Goal: Task Accomplishment & Management: Manage account settings

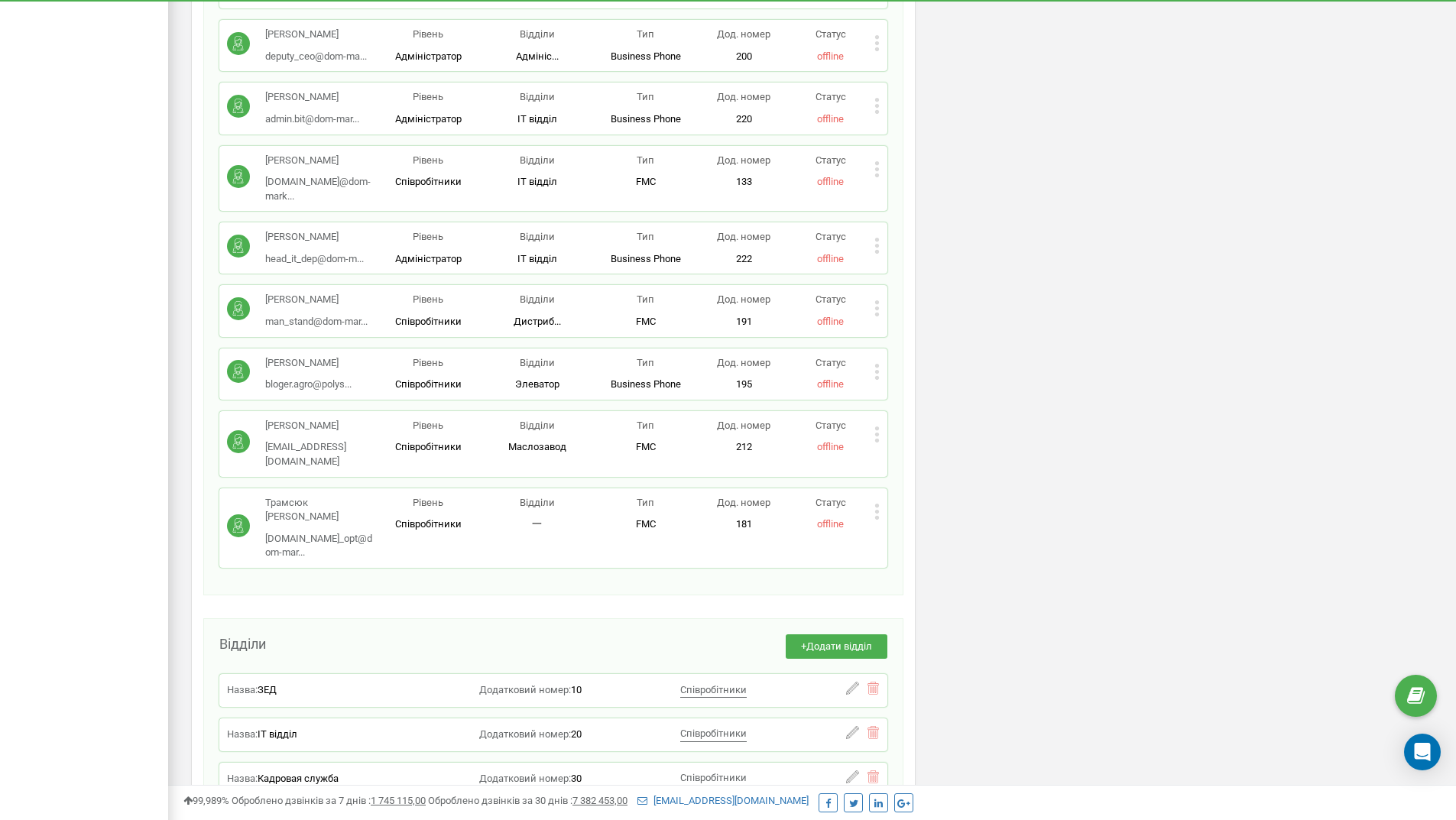
scroll to position [4940, 0]
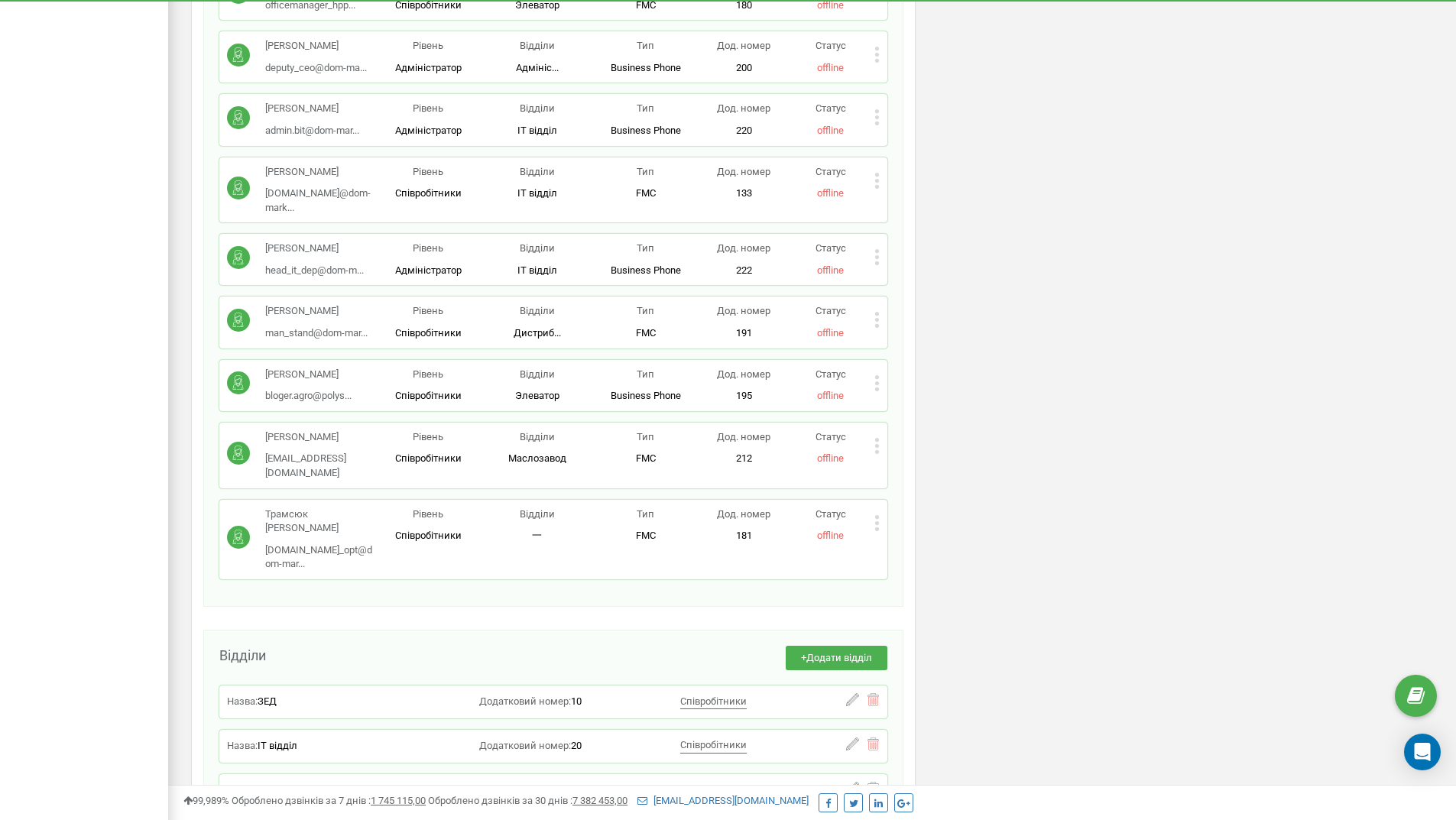
drag, startPoint x: 115, startPoint y: 386, endPoint x: 105, endPoint y: 253, distance: 133.4
drag, startPoint x: 105, startPoint y: 253, endPoint x: 96, endPoint y: 200, distance: 53.8
drag, startPoint x: 96, startPoint y: 200, endPoint x: 95, endPoint y: 165, distance: 35.0
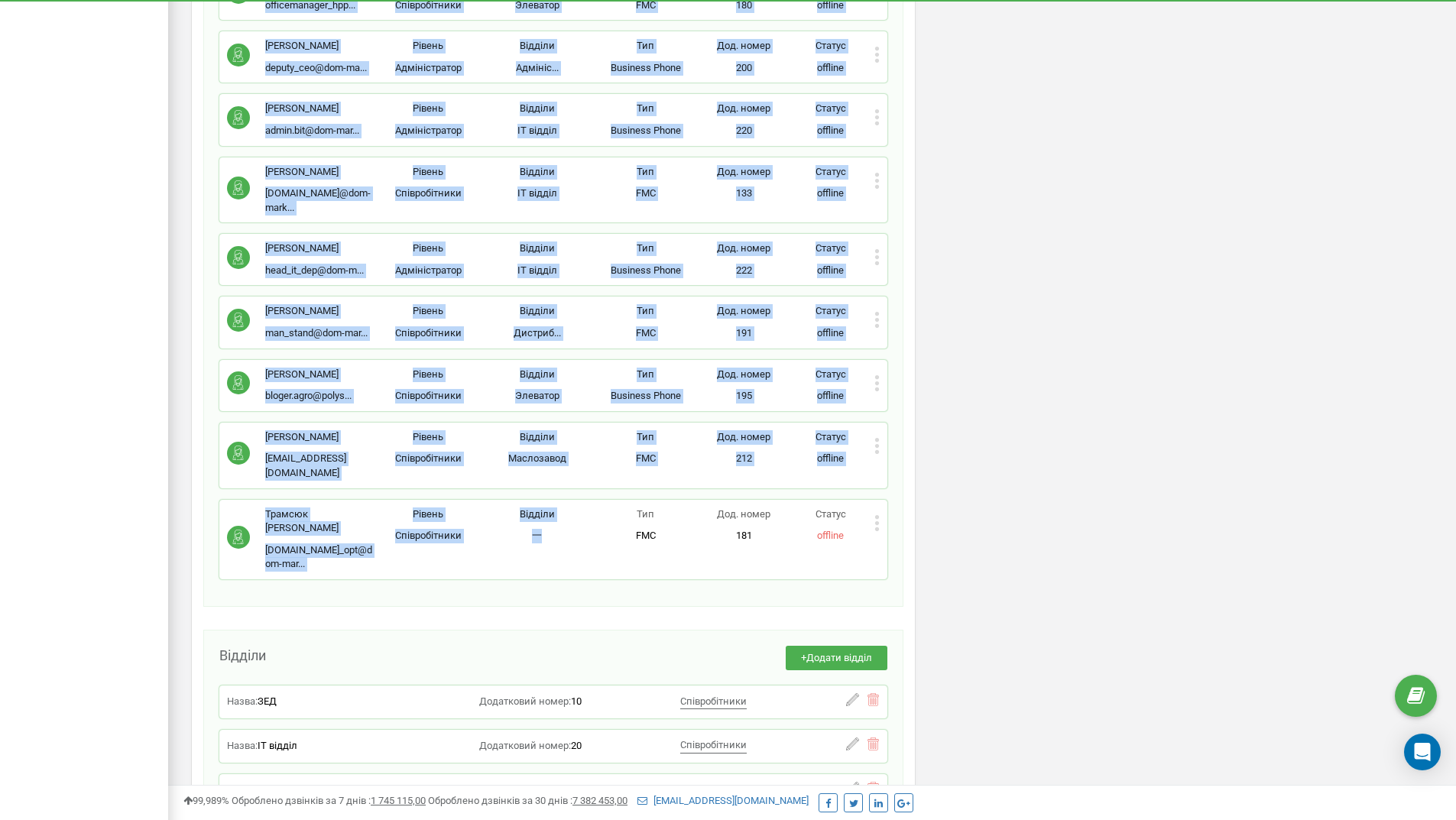
drag, startPoint x: 552, startPoint y: 541, endPoint x: 55, endPoint y: 270, distance: 566.1
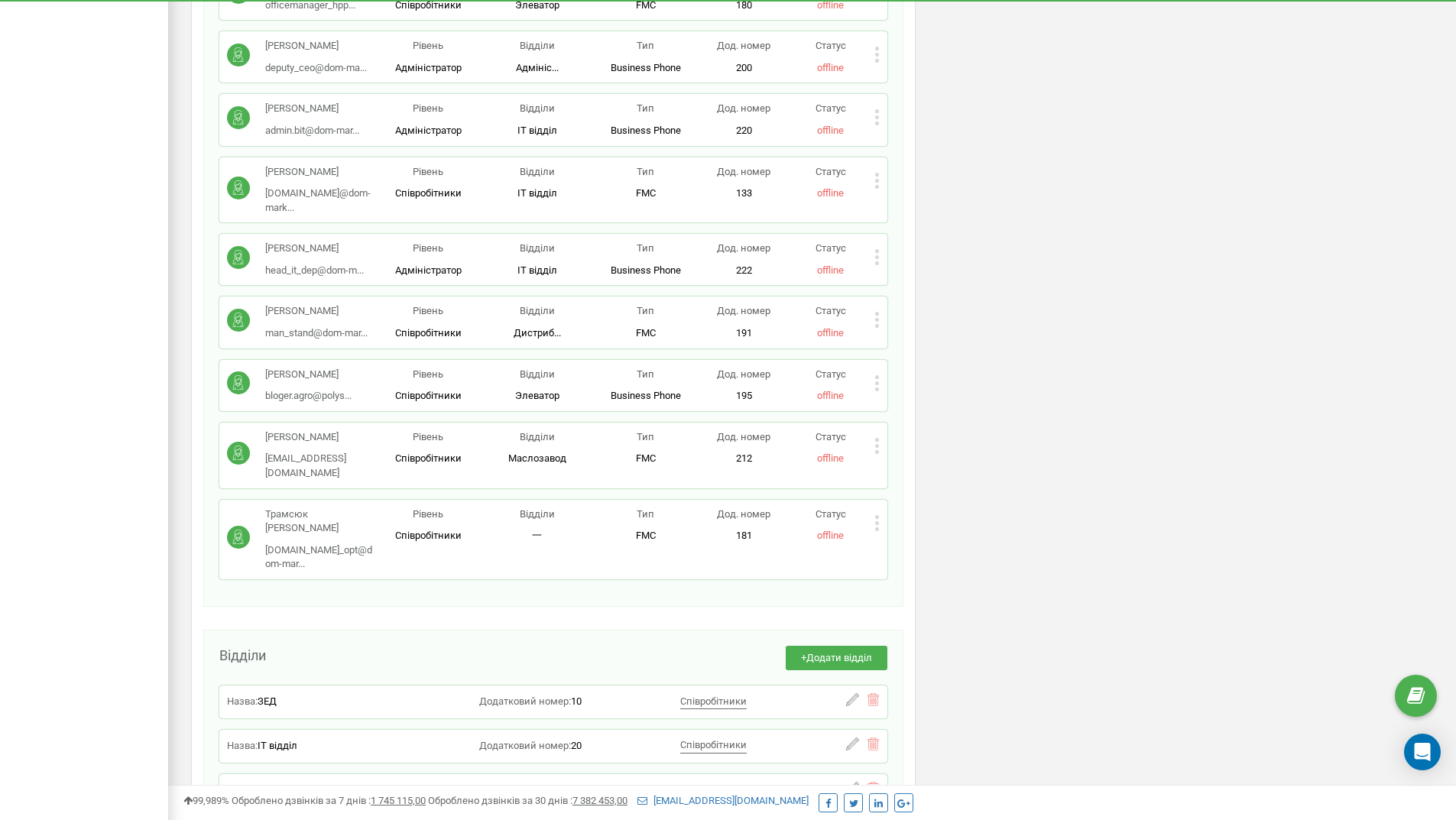
drag, startPoint x: 490, startPoint y: 553, endPoint x: 399, endPoint y: 545, distance: 91.4
drag, startPoint x: 399, startPoint y: 545, endPoint x: 347, endPoint y: 545, distance: 52.0
drag, startPoint x: 347, startPoint y: 545, endPoint x: 300, endPoint y: 538, distance: 47.5
drag, startPoint x: 300, startPoint y: 538, endPoint x: 286, endPoint y: 534, distance: 14.6
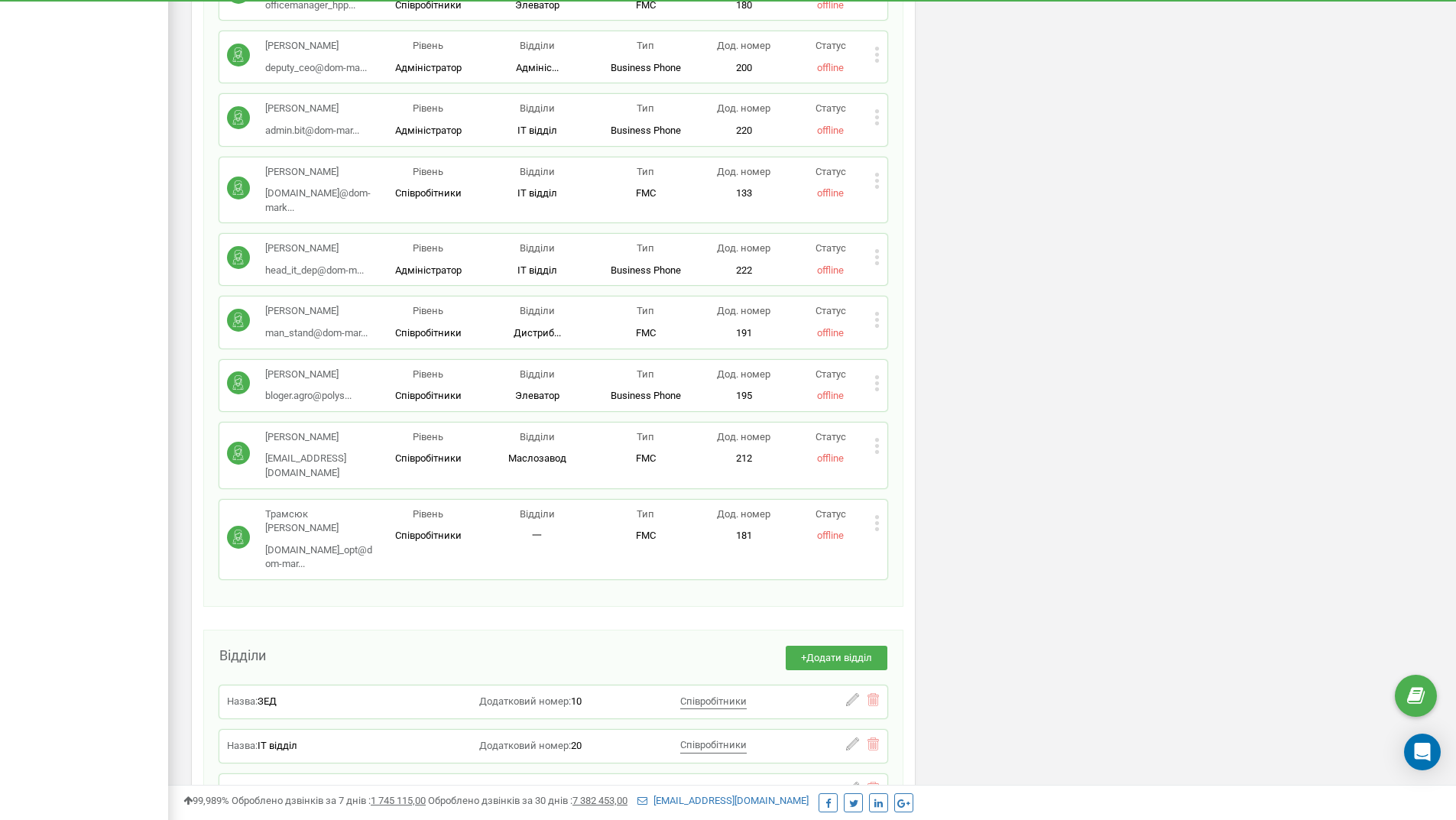
drag, startPoint x: 286, startPoint y: 534, endPoint x: 269, endPoint y: 534, distance: 17.0
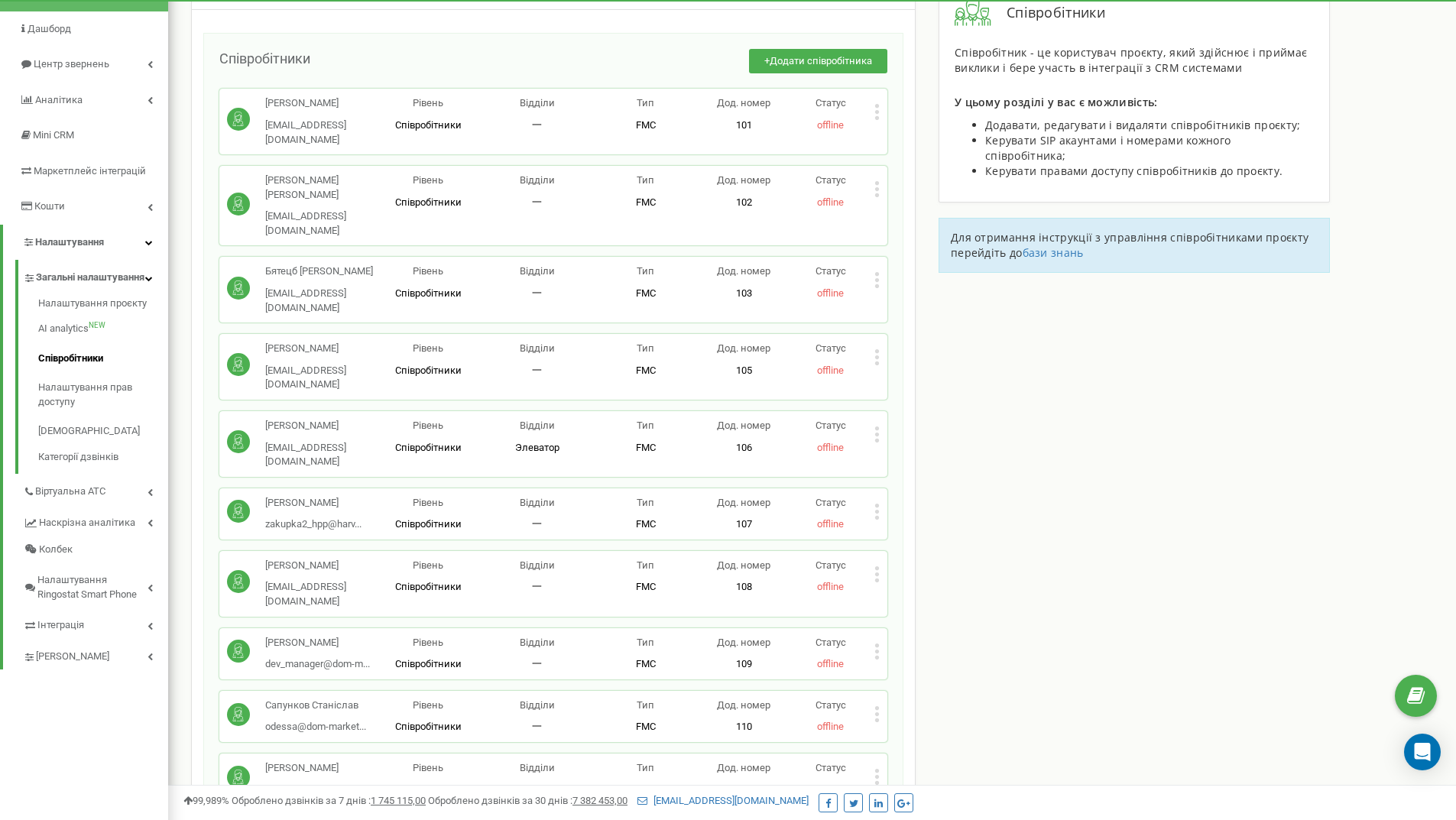
scroll to position [0, 0]
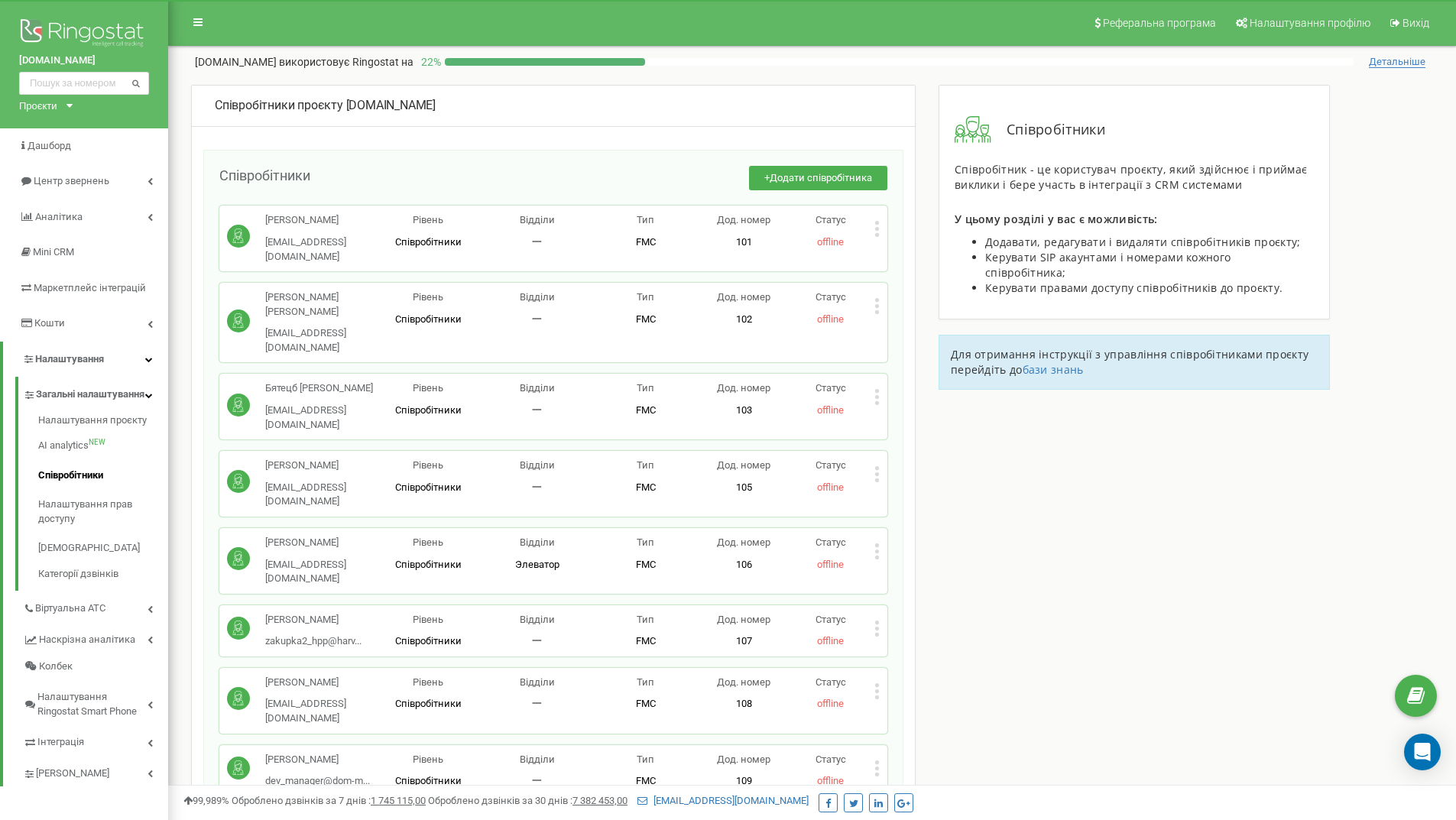
drag, startPoint x: 711, startPoint y: 72, endPoint x: 699, endPoint y: 64, distance: 14.4
drag, startPoint x: 695, startPoint y: 62, endPoint x: 685, endPoint y: 60, distance: 10.2
click at [685, 60] on div at bounding box center [899, 62] width 909 height 8
drag, startPoint x: 711, startPoint y: 65, endPoint x: 704, endPoint y: 61, distance: 8.1
click at [699, 58] on div at bounding box center [899, 62] width 909 height 8
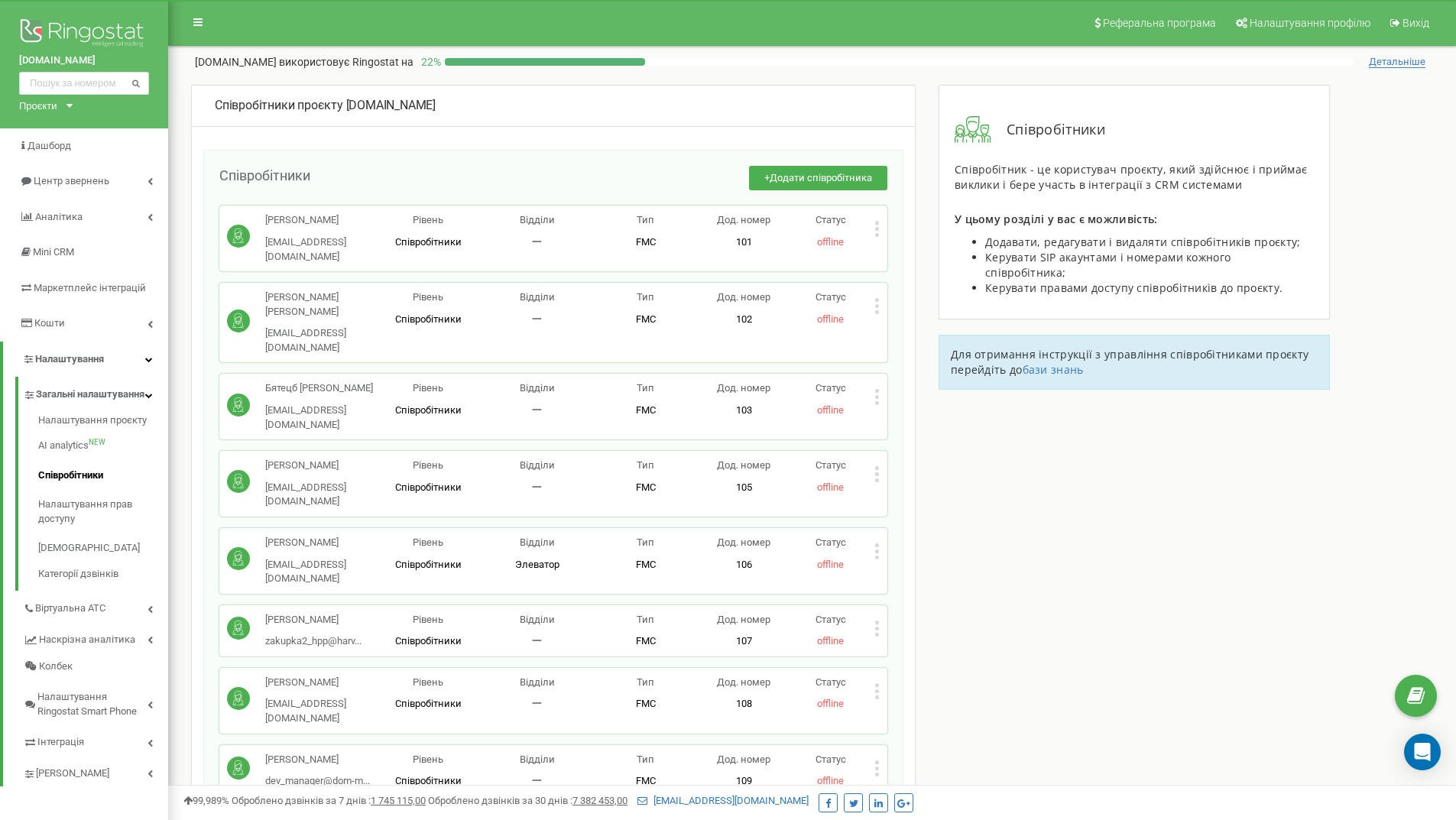
drag, startPoint x: 726, startPoint y: 64, endPoint x: 716, endPoint y: 65, distance: 10.0
drag, startPoint x: 716, startPoint y: 65, endPoint x: 708, endPoint y: 64, distance: 8.1
drag, startPoint x: 708, startPoint y: 64, endPoint x: 686, endPoint y: 61, distance: 22.2
click at [686, 61] on div at bounding box center [899, 62] width 909 height 8
drag, startPoint x: 426, startPoint y: 167, endPoint x: 369, endPoint y: 144, distance: 61.5
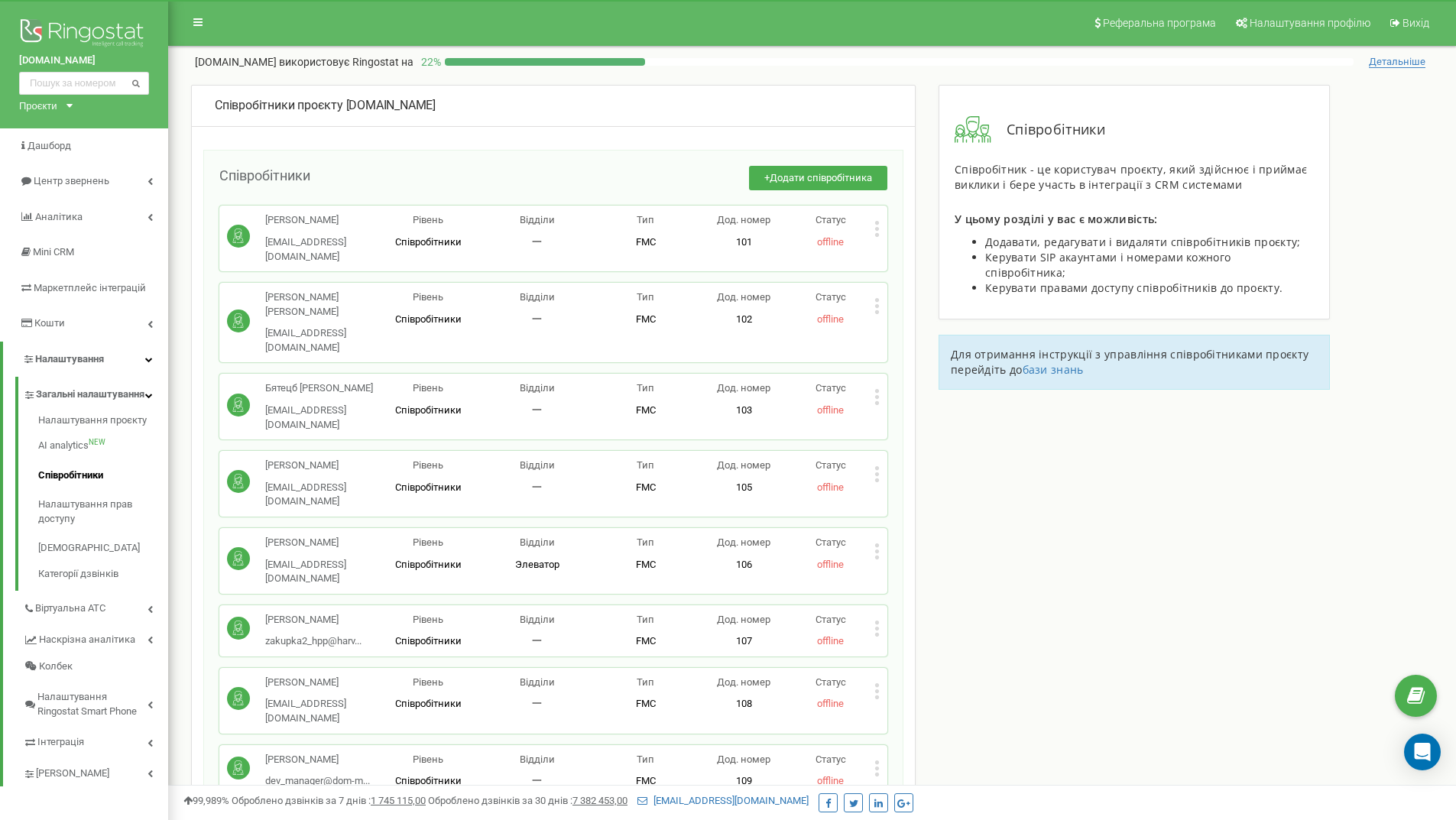
drag, startPoint x: 369, startPoint y: 144, endPoint x: 337, endPoint y: 140, distance: 32.2
drag, startPoint x: 337, startPoint y: 140, endPoint x: 318, endPoint y: 140, distance: 19.0
drag, startPoint x: 318, startPoint y: 140, endPoint x: 320, endPoint y: 148, distance: 8.2
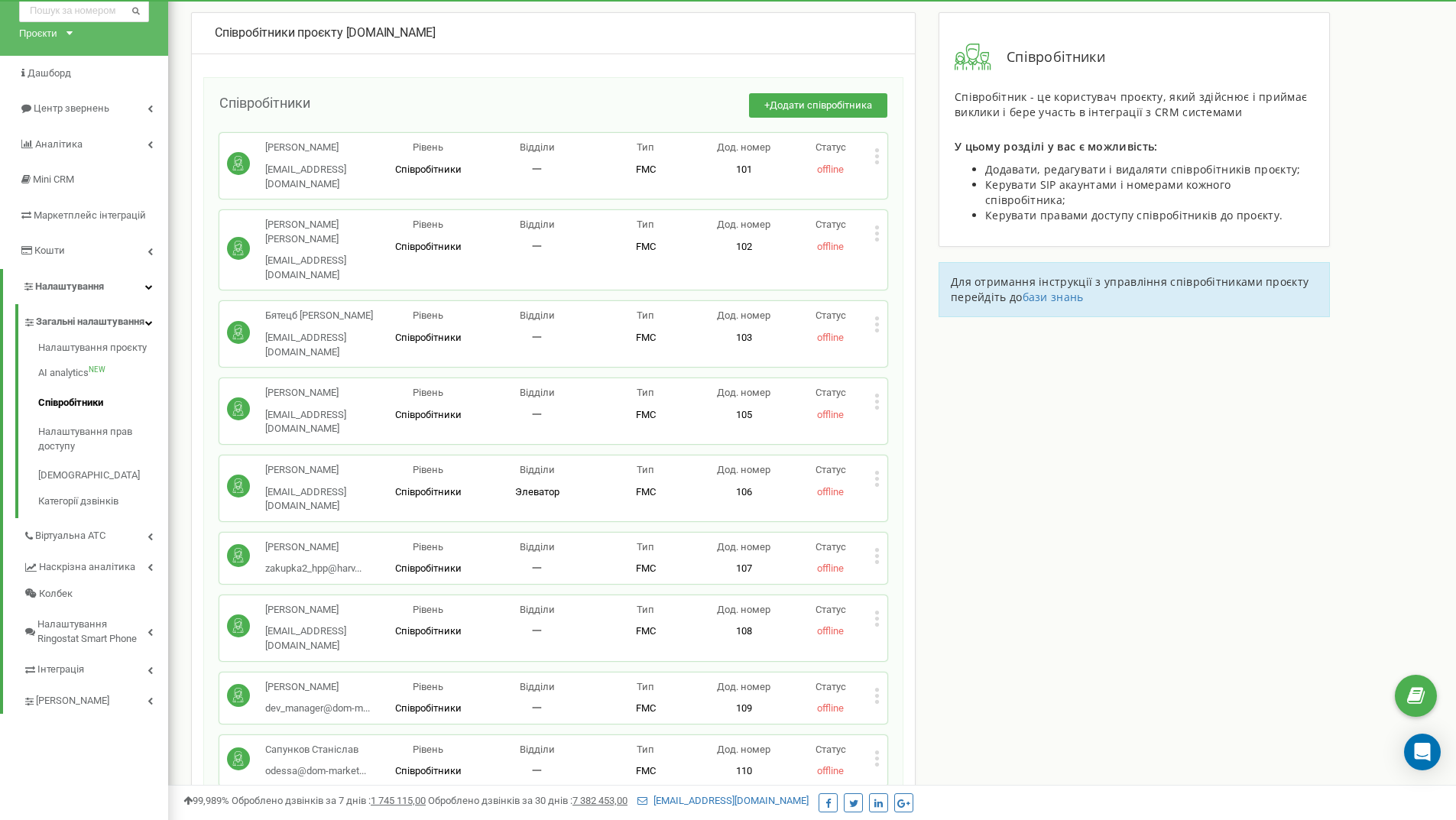
scroll to position [1, 0]
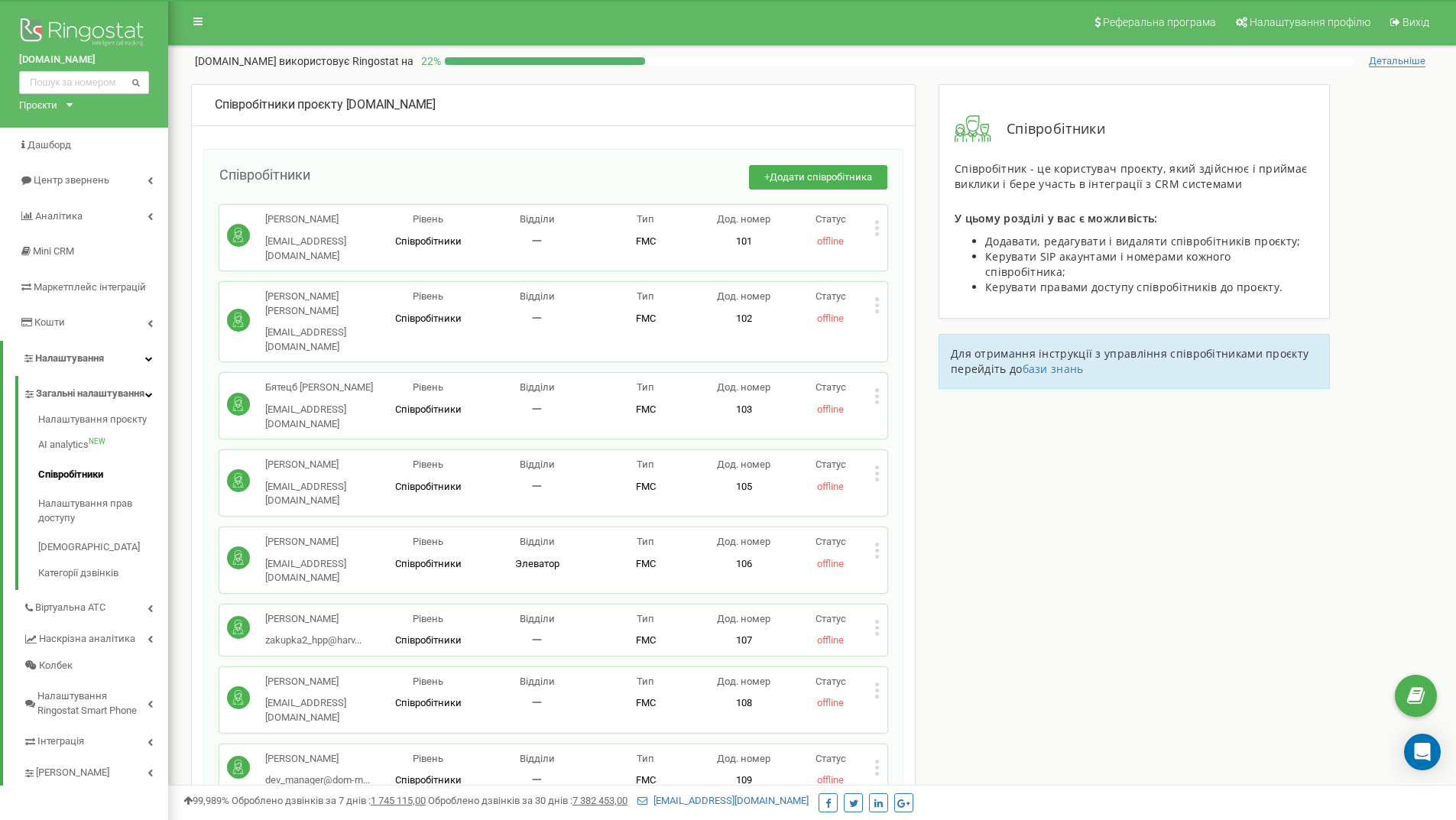
drag, startPoint x: 447, startPoint y: 85, endPoint x: 393, endPoint y: 81, distance: 54.1
drag, startPoint x: 393, startPoint y: 81, endPoint x: 348, endPoint y: 83, distance: 45.0
drag, startPoint x: 348, startPoint y: 83, endPoint x: 301, endPoint y: 77, distance: 47.4
drag, startPoint x: 301, startPoint y: 77, endPoint x: 278, endPoint y: 78, distance: 23.0
click at [276, 78] on div "Співробітники проєкту [DOMAIN_NAME] Співробітники + Додати співробітника Бібік …" at bounding box center [811, 76] width 1265 height 15
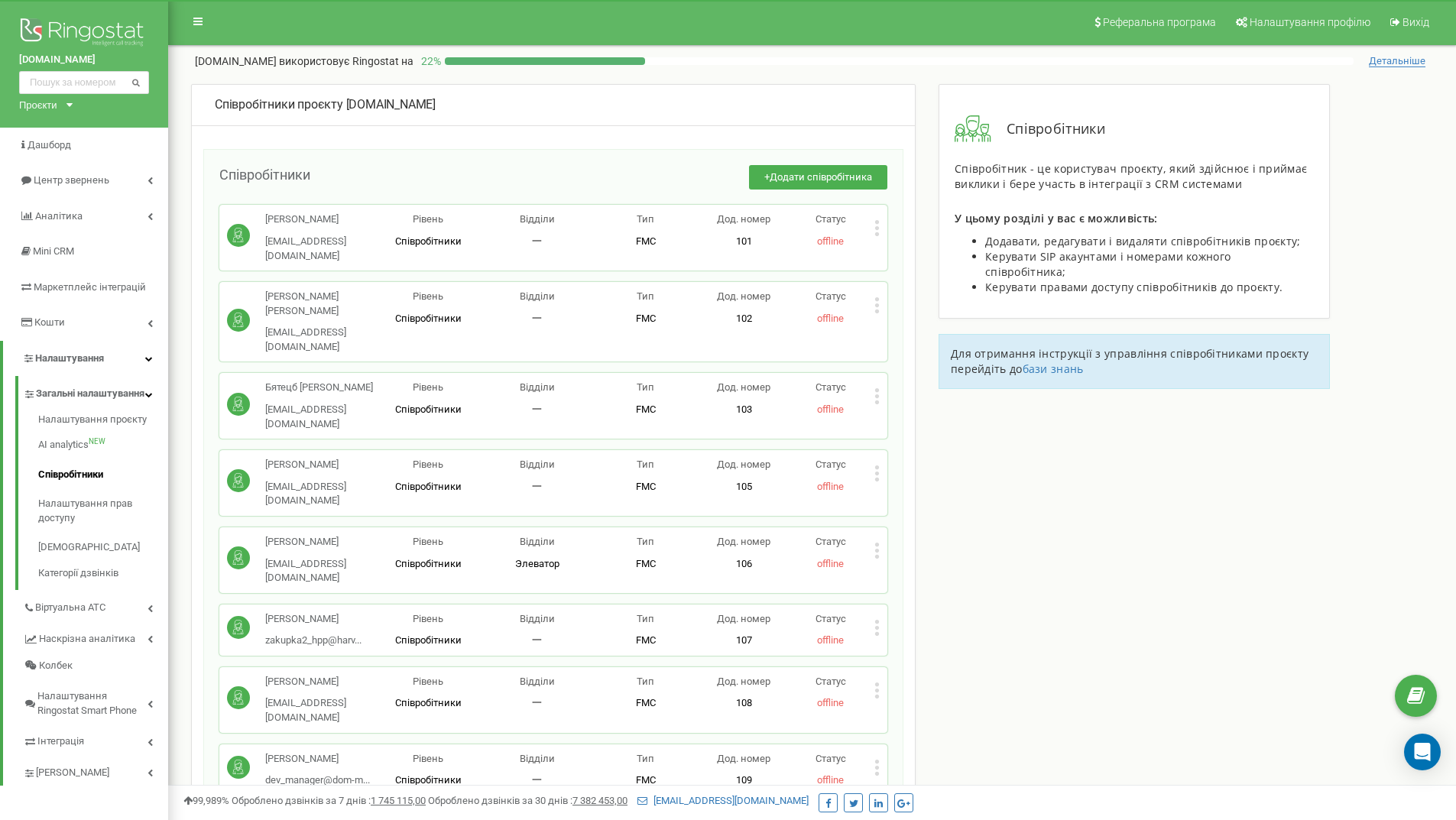
drag, startPoint x: 276, startPoint y: 78, endPoint x: 250, endPoint y: 78, distance: 26.0
click at [250, 78] on div "Співробітники проєкту [DOMAIN_NAME] Співробітники + Додати співробітника Бібік …" at bounding box center [811, 76] width 1265 height 15
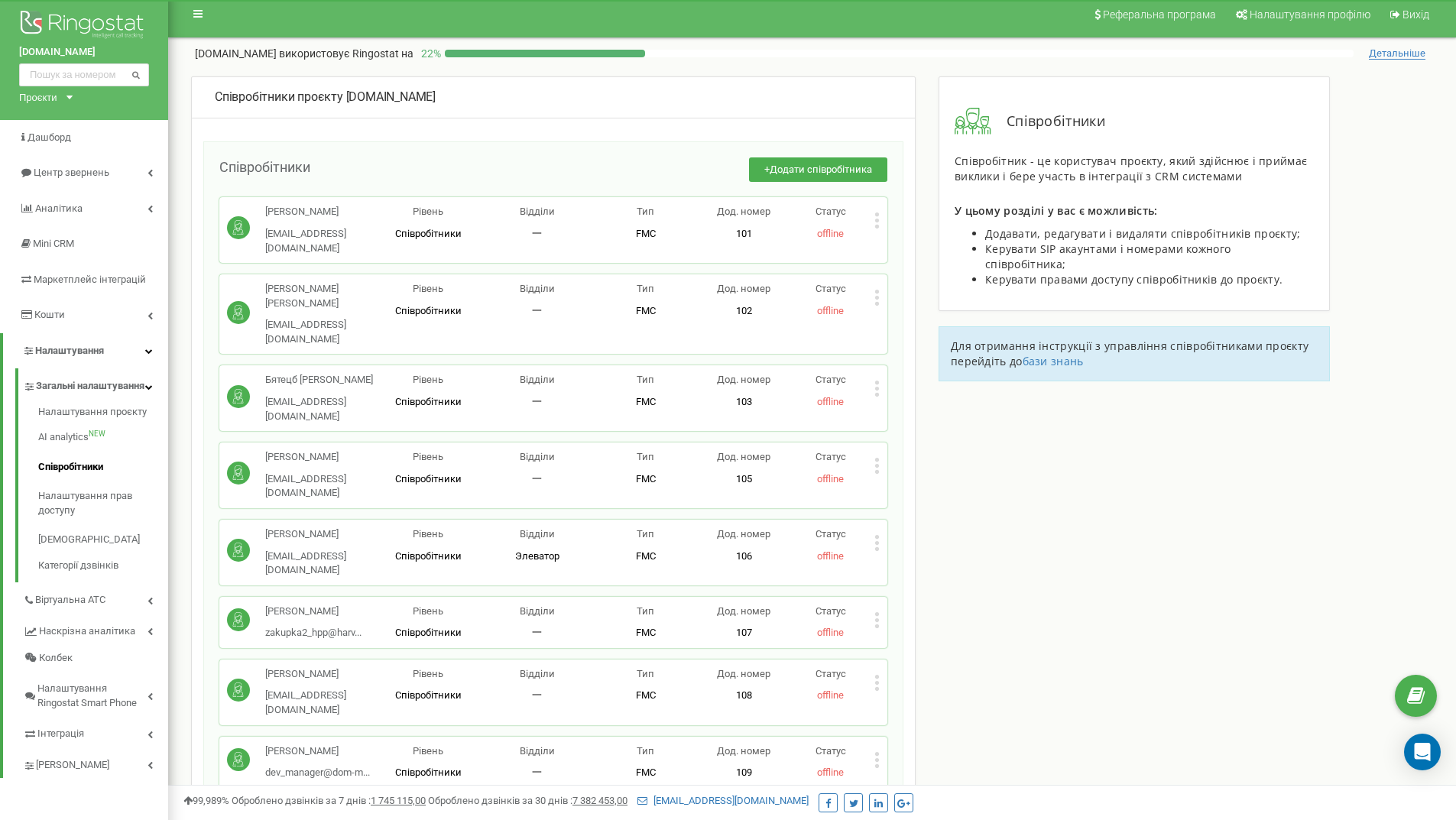
scroll to position [0, 0]
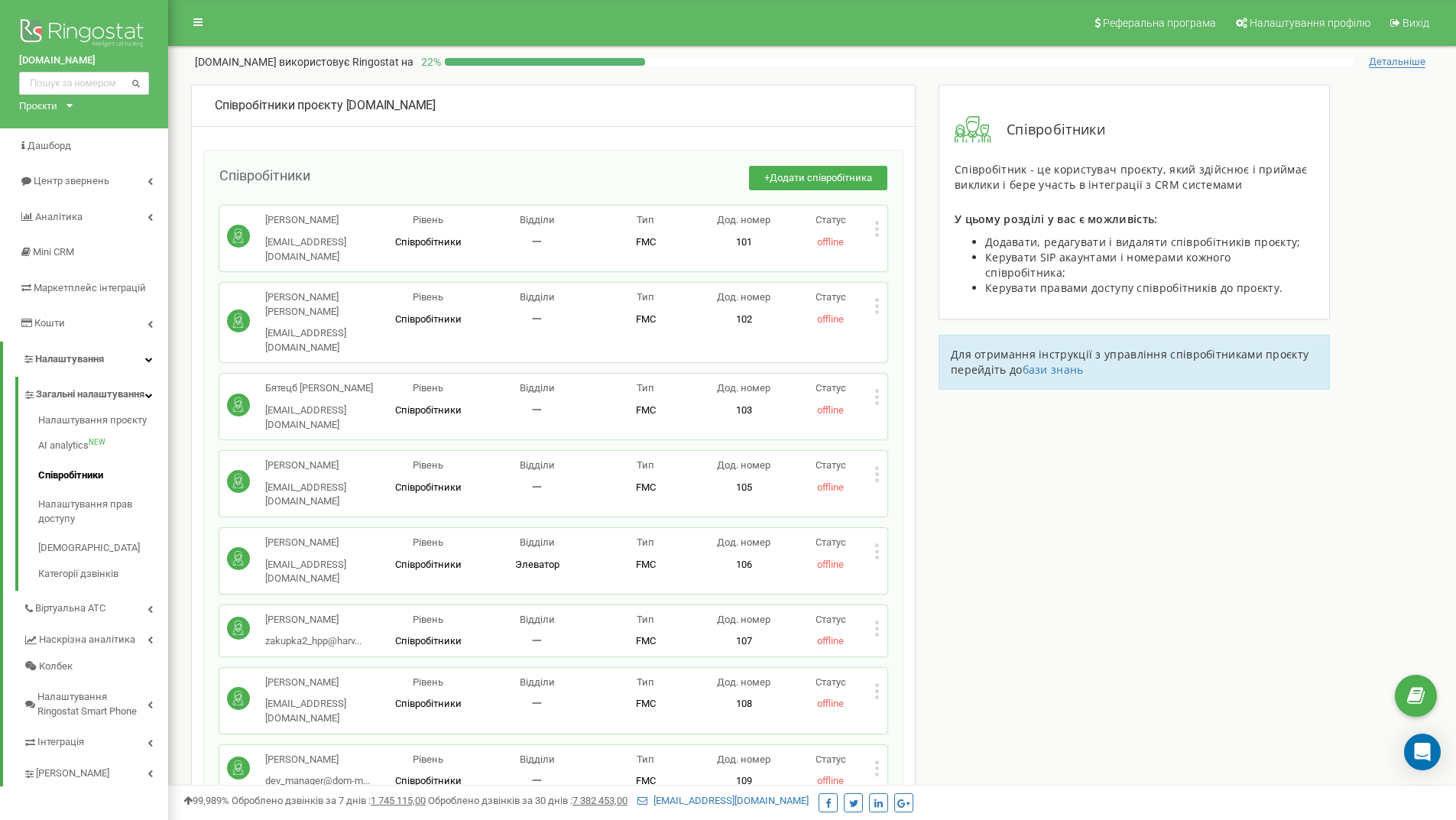
drag, startPoint x: 412, startPoint y: 138, endPoint x: 369, endPoint y: 138, distance: 43.0
click at [711, 68] on div "[DOMAIN_NAME] використовує Ringostat на 22 %" at bounding box center [774, 61] width 1158 height 15
click at [704, 67] on div "[DOMAIN_NAME] використовує Ringostat на 22 %" at bounding box center [774, 61] width 1158 height 15
drag, startPoint x: 180, startPoint y: 73, endPoint x: 778, endPoint y: 58, distance: 598.2
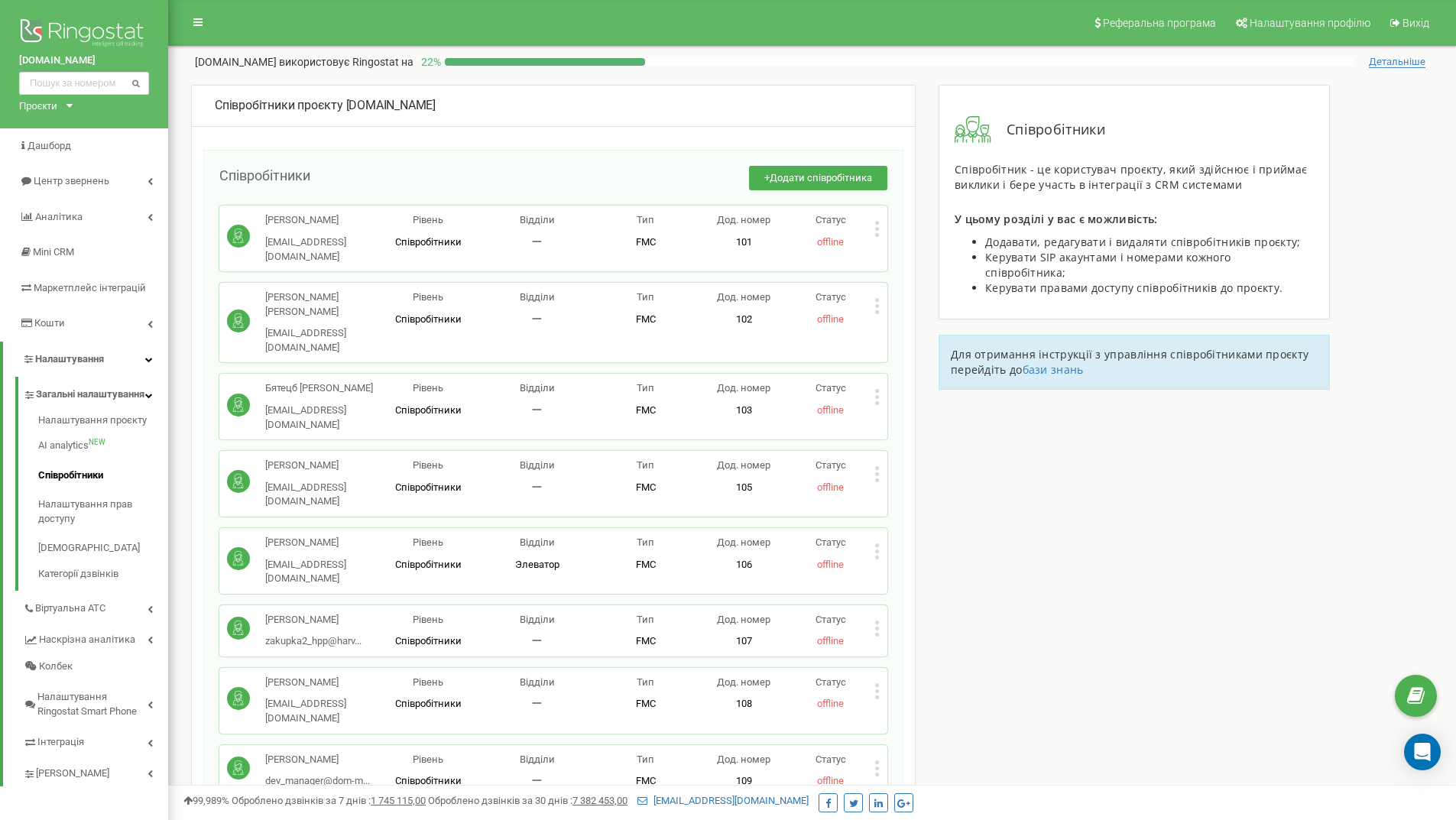
drag, startPoint x: 778, startPoint y: 58, endPoint x: 737, endPoint y: 56, distance: 41.0
click at [742, 53] on div "[DOMAIN_NAME] використовує Ringostat на 22 % Детальніше" at bounding box center [811, 57] width 1265 height 23
drag, startPoint x: 1072, startPoint y: 482, endPoint x: 945, endPoint y: 467, distance: 127.9
drag, startPoint x: 945, startPoint y: 467, endPoint x: 932, endPoint y: 483, distance: 20.6
drag, startPoint x: 932, startPoint y: 483, endPoint x: 934, endPoint y: 512, distance: 29.1
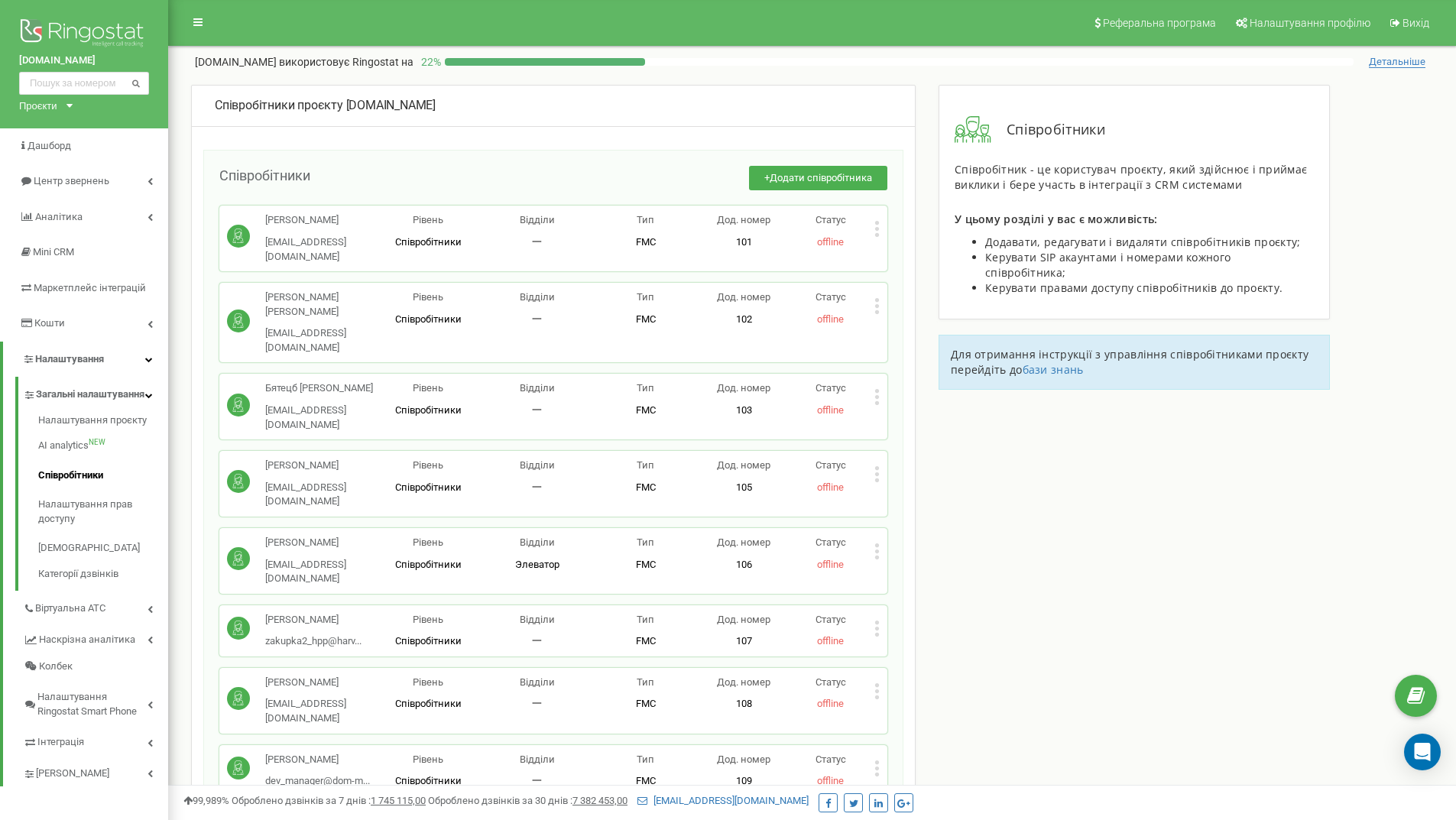
drag, startPoint x: 934, startPoint y: 512, endPoint x: 957, endPoint y: 563, distance: 55.9
drag, startPoint x: 957, startPoint y: 563, endPoint x: 979, endPoint y: 645, distance: 84.9
drag, startPoint x: 979, startPoint y: 645, endPoint x: 977, endPoint y: 685, distance: 40.0
drag, startPoint x: 977, startPoint y: 685, endPoint x: 936, endPoint y: 743, distance: 71.0
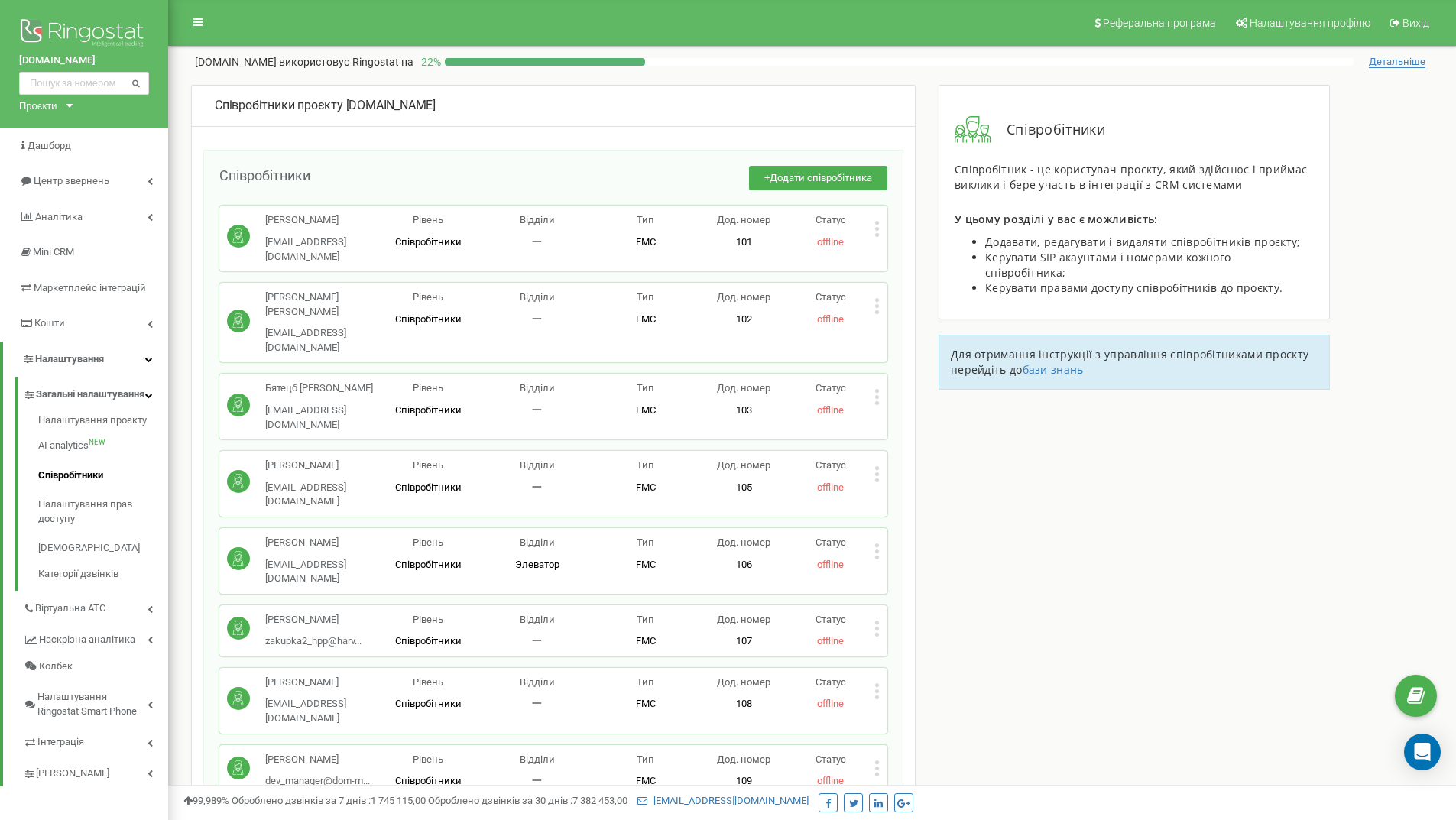
drag, startPoint x: 1015, startPoint y: 703, endPoint x: 915, endPoint y: 765, distance: 117.7
drag, startPoint x: 771, startPoint y: 16, endPoint x: 716, endPoint y: 10, distance: 55.3
drag, startPoint x: 716, startPoint y: 10, endPoint x: 672, endPoint y: 13, distance: 44.1
drag, startPoint x: 672, startPoint y: 13, endPoint x: 633, endPoint y: 10, distance: 39.1
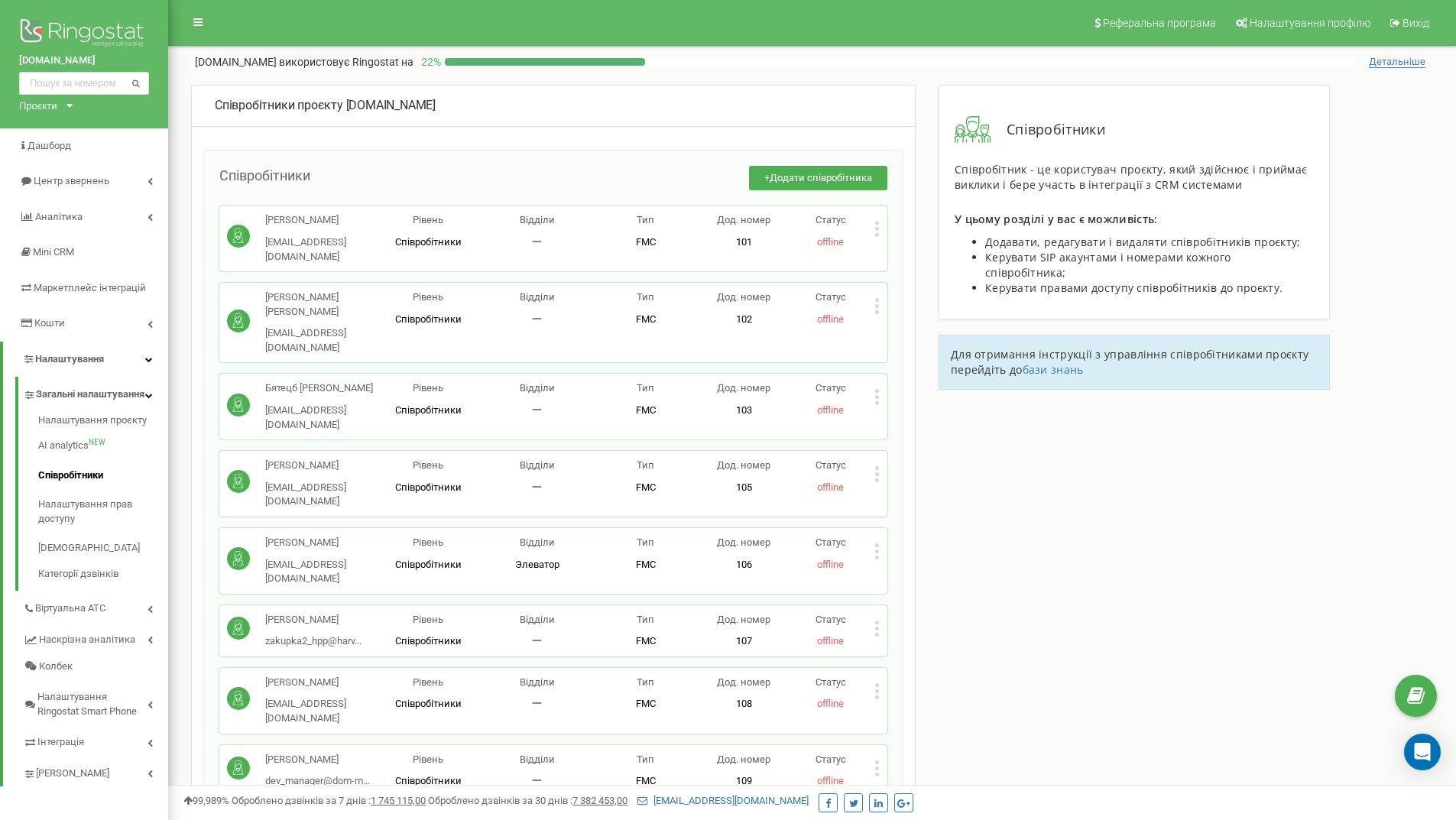
drag, startPoint x: 633, startPoint y: 10, endPoint x: 582, endPoint y: 10, distance: 51.0
drag, startPoint x: 582, startPoint y: 10, endPoint x: 468, endPoint y: 14, distance: 114.1
drag, startPoint x: 468, startPoint y: 14, endPoint x: 380, endPoint y: 22, distance: 88.4
drag, startPoint x: 380, startPoint y: 22, endPoint x: 345, endPoint y: 22, distance: 35.0
drag, startPoint x: 345, startPoint y: 22, endPoint x: 330, endPoint y: 22, distance: 15.0
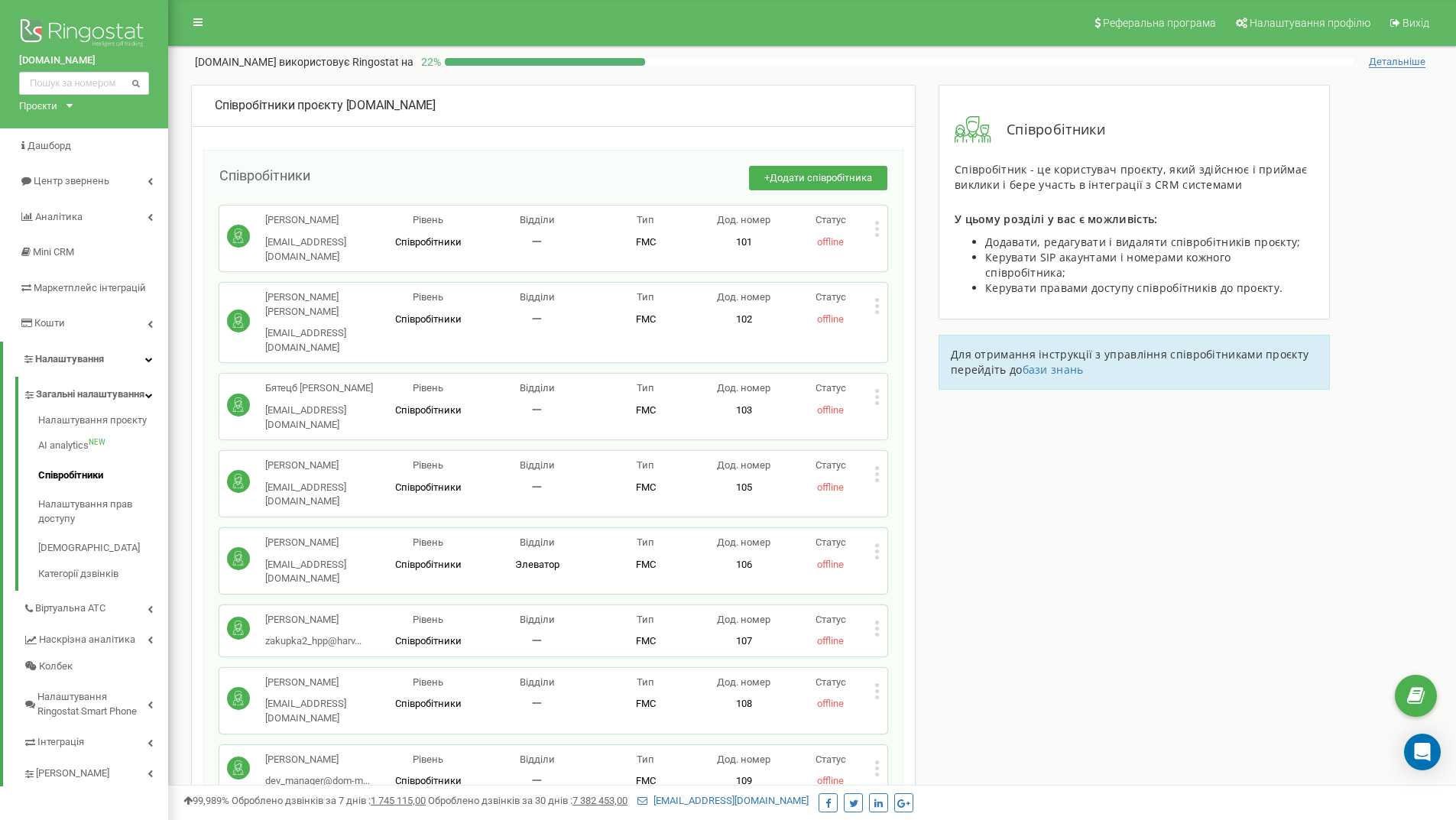
drag, startPoint x: 330, startPoint y: 22, endPoint x: 322, endPoint y: 22, distance: 8.0
drag, startPoint x: 322, startPoint y: 22, endPoint x: 305, endPoint y: 22, distance: 17.0
click at [305, 22] on nav "Реферальна програма Налаштування профілю Вихід" at bounding box center [812, 22] width 1288 height 45
